Goal: Check status: Check status

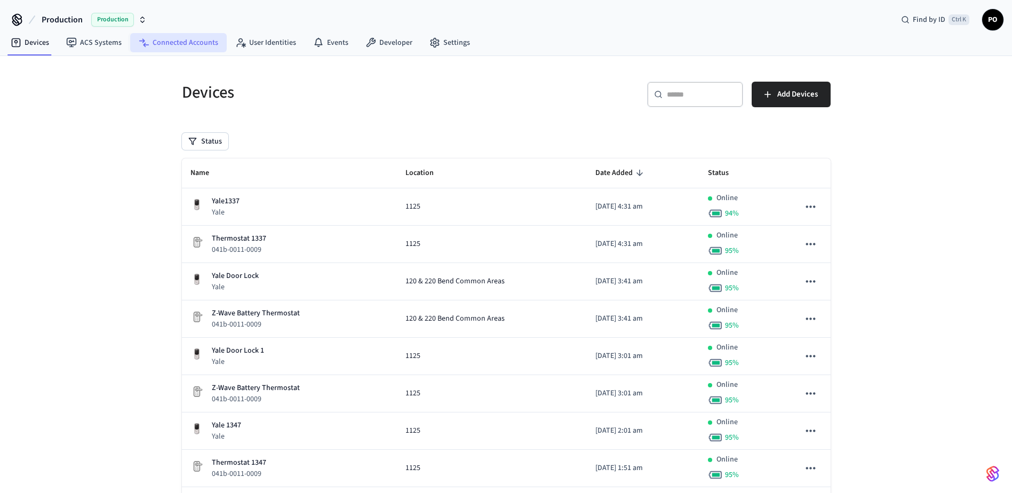
click at [189, 45] on link "Connected Accounts" at bounding box center [178, 42] width 97 height 19
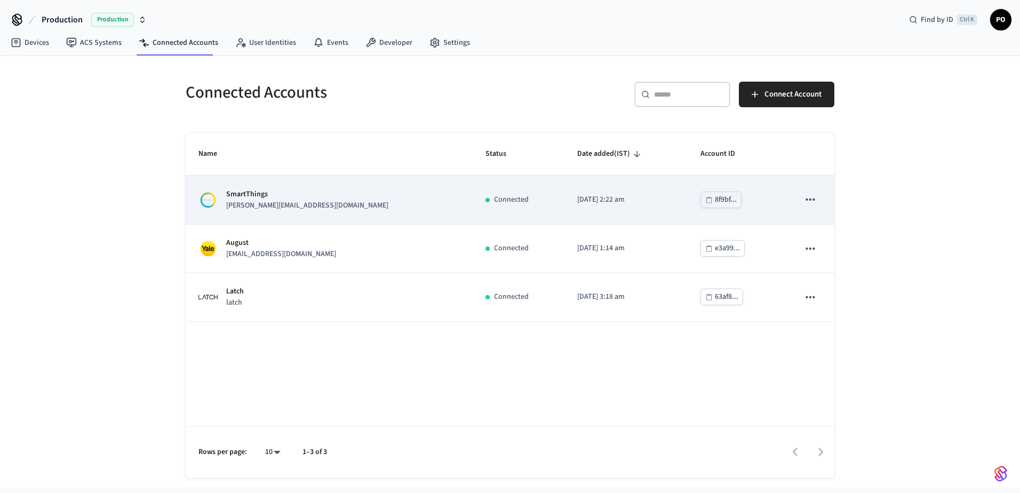
click at [347, 208] on div "SmartThings [PERSON_NAME][EMAIL_ADDRESS][DOMAIN_NAME]" at bounding box center [328, 200] width 261 height 22
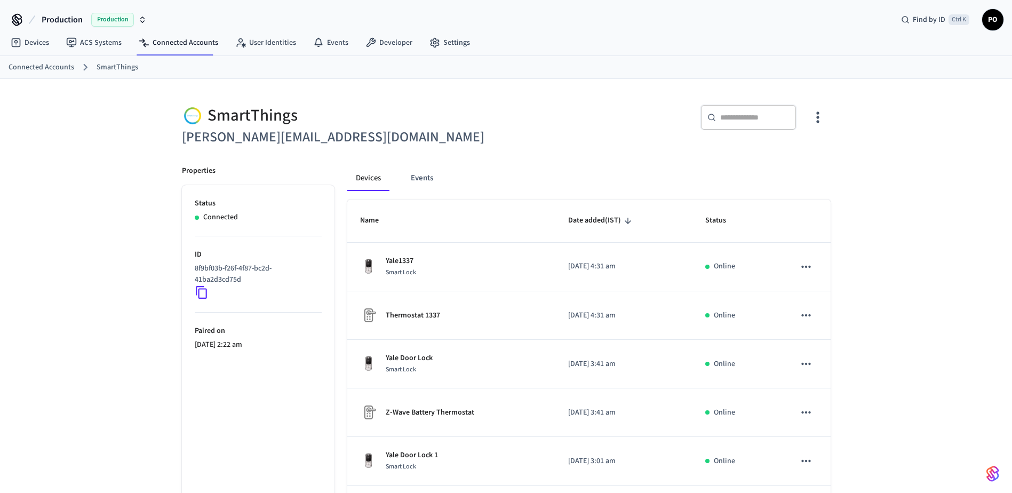
click at [204, 295] on icon at bounding box center [202, 292] width 14 height 14
drag, startPoint x: 212, startPoint y: 112, endPoint x: 316, endPoint y: 115, distance: 104.0
click at [316, 115] on div "SmartThings" at bounding box center [341, 116] width 318 height 22
click at [256, 113] on div "SmartThings" at bounding box center [341, 116] width 318 height 22
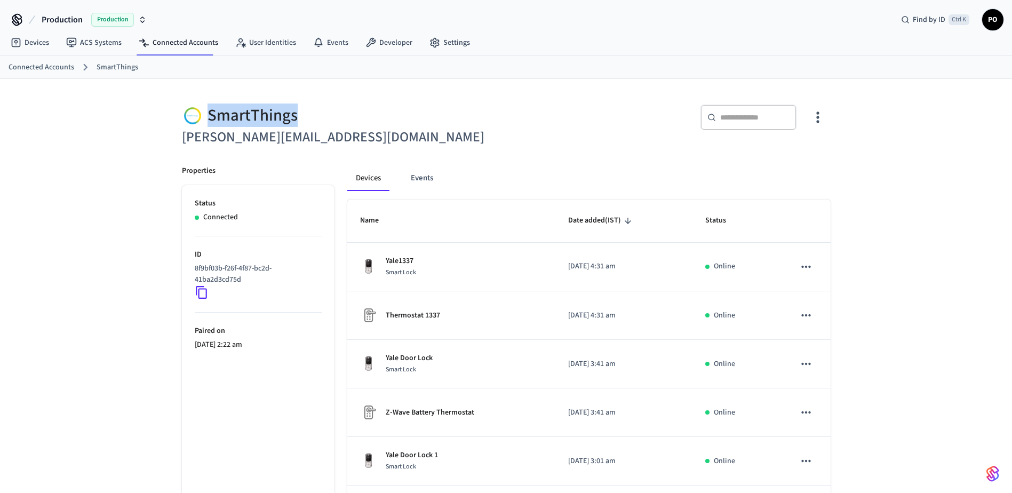
copy div "SmartThings"
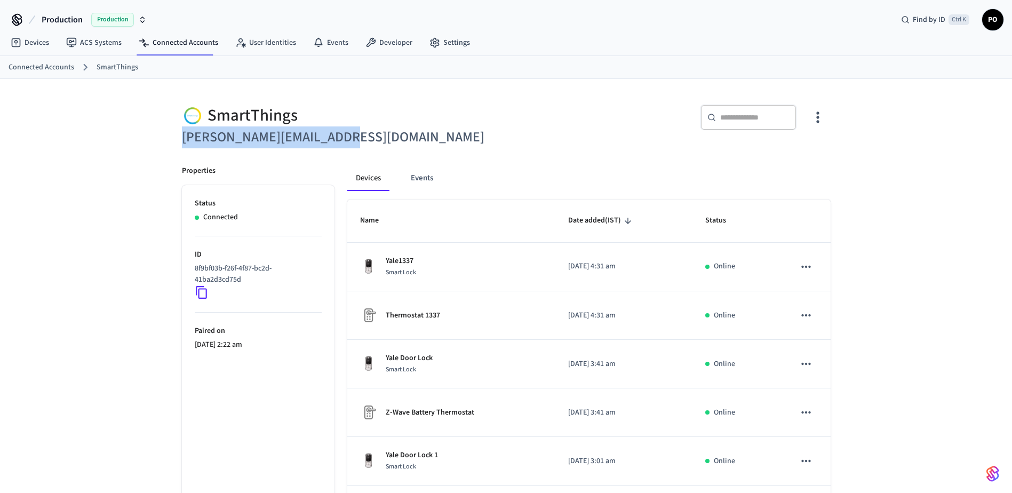
drag, startPoint x: 183, startPoint y: 134, endPoint x: 354, endPoint y: 140, distance: 170.2
click at [354, 140] on h6 "[PERSON_NAME][EMAIL_ADDRESS][DOMAIN_NAME]" at bounding box center [341, 137] width 318 height 22
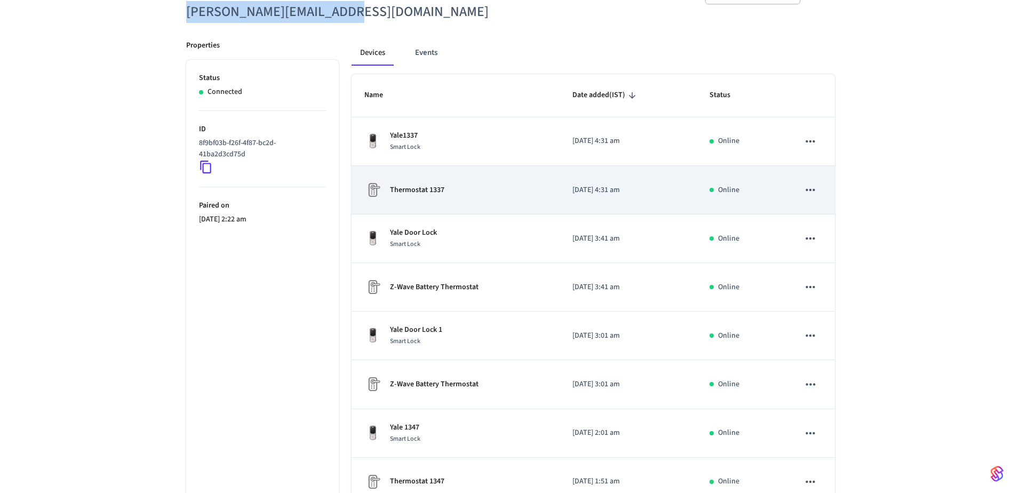
scroll to position [287, 0]
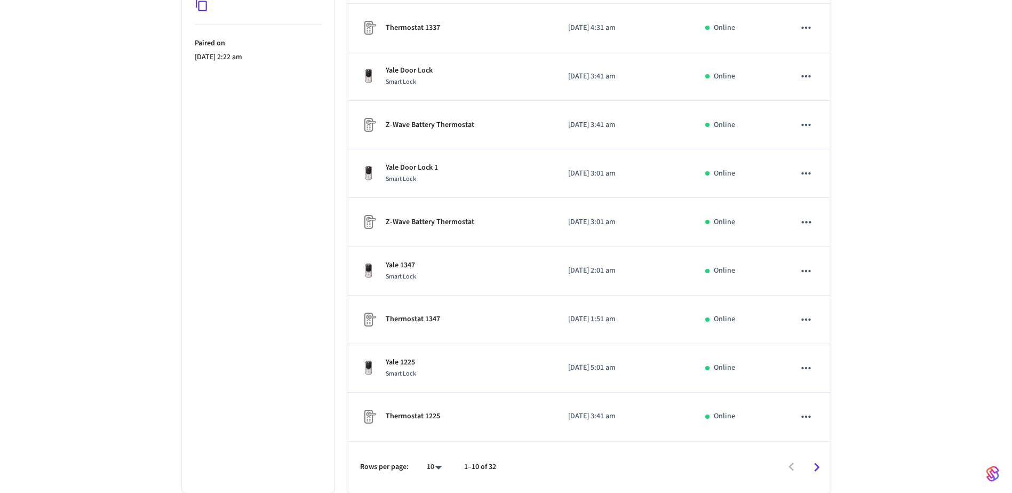
click at [439, 464] on body "Production Production Find by ID Ctrl K PO Devices ACS Systems Connected Accoun…" at bounding box center [506, 103] width 1012 height 780
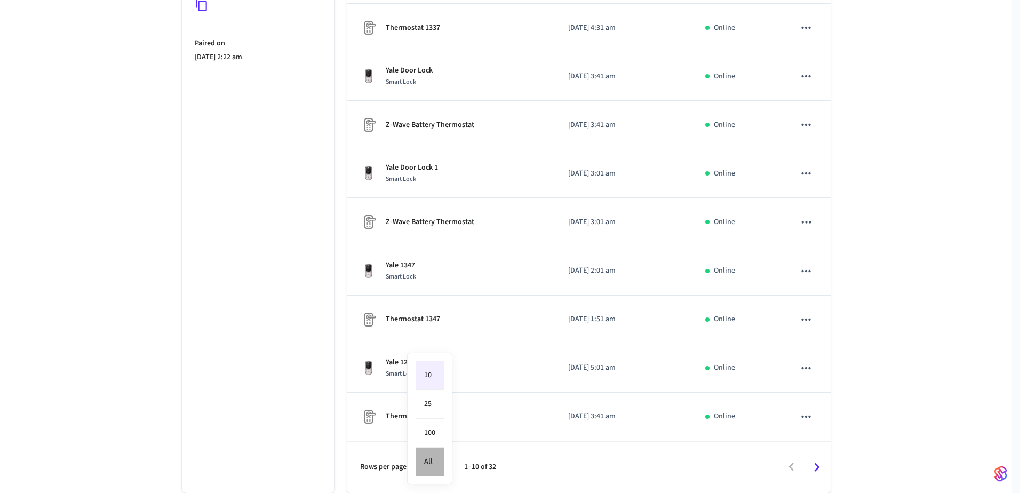
click at [434, 452] on li "All" at bounding box center [429, 461] width 28 height 28
type input "**"
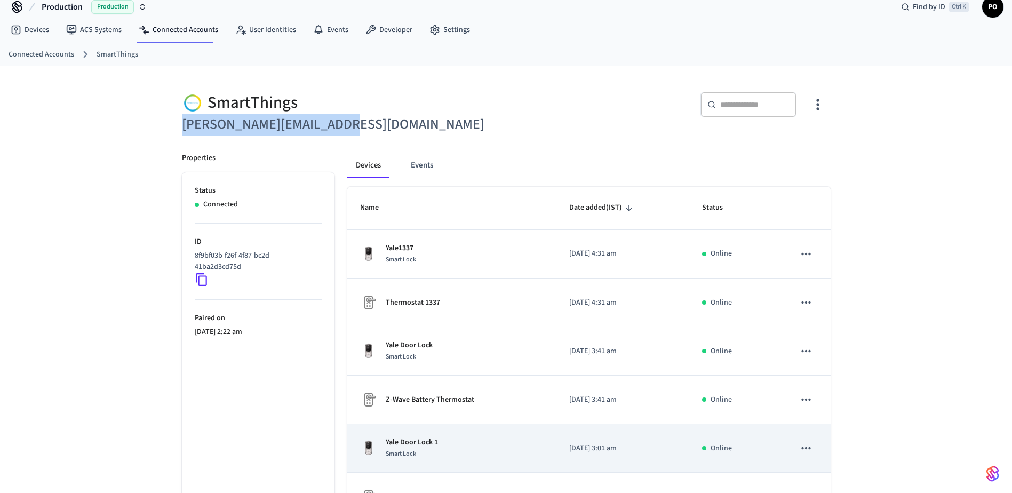
scroll to position [0, 0]
